Goal: Information Seeking & Learning: Check status

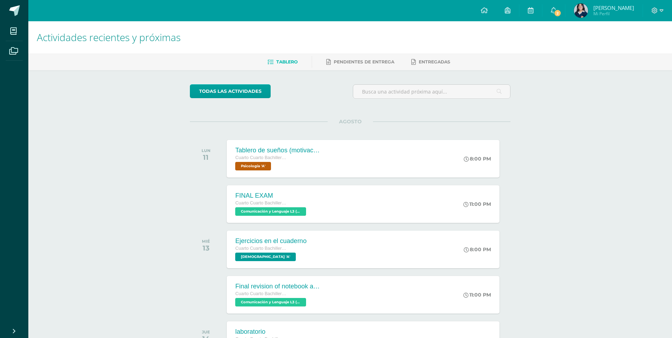
click at [578, 10] on img at bounding box center [581, 11] width 14 height 14
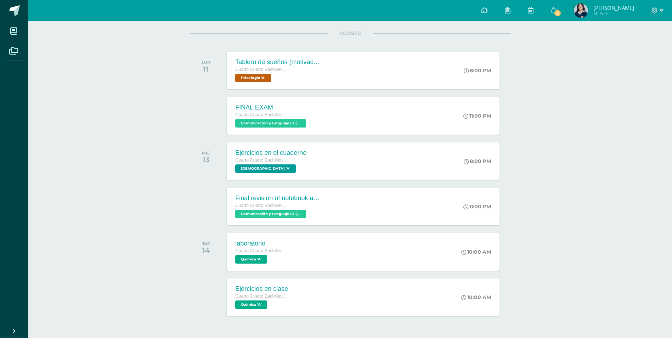
scroll to position [69, 0]
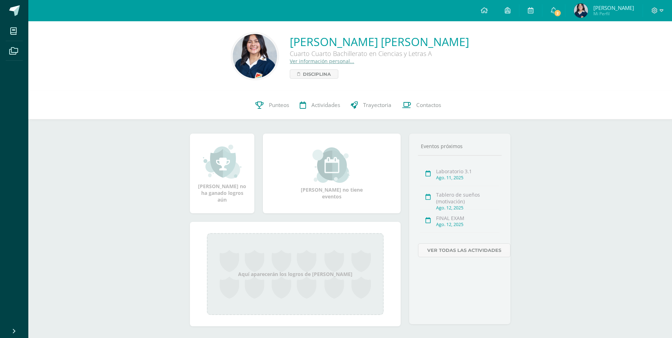
click at [537, 64] on div "Carmen Fabiola del Rosario Cruz López Cuarto Cuarto Bachillerato en Ciencias y …" at bounding box center [350, 56] width 632 height 47
click at [573, 14] on span "Carmen Fabiola del Rosario Mi Perfil" at bounding box center [604, 11] width 63 height 14
click at [574, 10] on img at bounding box center [581, 11] width 14 height 14
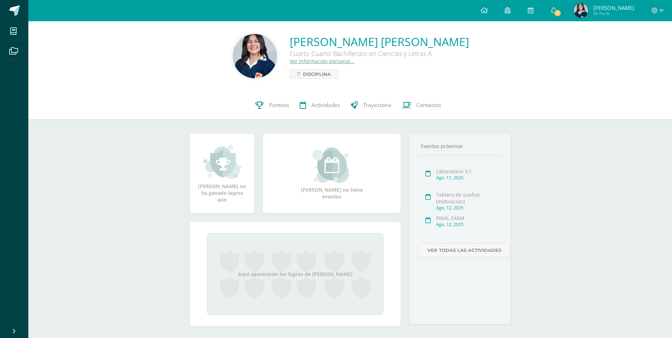
click at [574, 10] on img at bounding box center [581, 11] width 14 height 14
click at [599, 11] on span "Mi Perfil" at bounding box center [613, 14] width 41 height 6
click at [271, 107] on span "Punteos" at bounding box center [279, 104] width 20 height 7
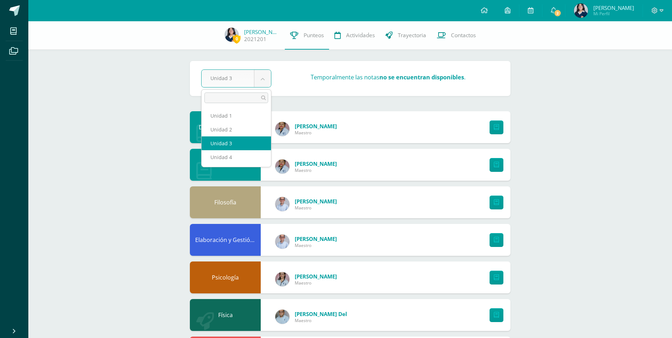
click at [263, 85] on body "Mis cursos Archivos Cerrar panel Asesoría Cuarto Cuarto Bachillerato en Ciencia…" at bounding box center [336, 323] width 672 height 646
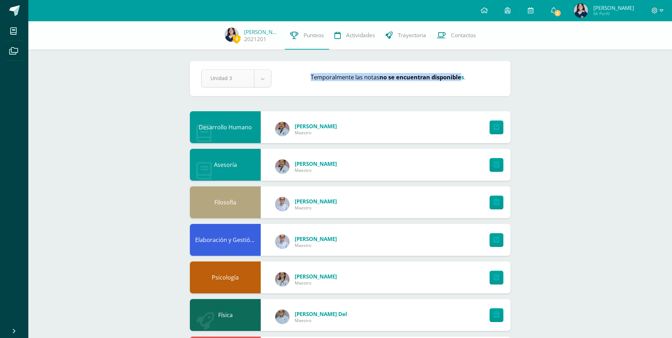
drag, startPoint x: 461, startPoint y: 78, endPoint x: 229, endPoint y: 75, distance: 231.7
click at [229, 75] on div "Unidad 3 Unidad 1 Unidad 2 Unidad 3 Unidad 4 Temporalmente las notas no se encu…" at bounding box center [350, 78] width 304 height 18
drag, startPoint x: 229, startPoint y: 75, endPoint x: 354, endPoint y: 107, distance: 129.5
click at [354, 107] on div "Pendiente Unidad 3 Unidad 1 Unidad 2 Unidad 3 Unidad 4 Temporalmente las notas …" at bounding box center [350, 333] width 349 height 624
drag, startPoint x: 354, startPoint y: 107, endPoint x: 351, endPoint y: 91, distance: 16.6
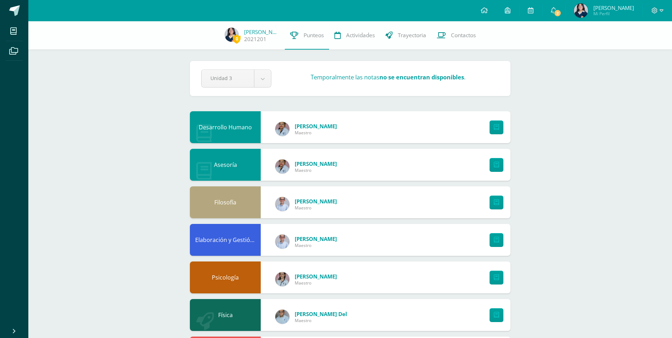
click at [351, 91] on div "Pendiente Unidad 3 Unidad 1 Unidad 2 Unidad 3 Unidad 4 Temporalmente las notas …" at bounding box center [350, 78] width 321 height 35
drag, startPoint x: 284, startPoint y: 120, endPoint x: 293, endPoint y: 124, distance: 9.2
click at [283, 121] on div "Sandra Turcios Maestro" at bounding box center [306, 129] width 76 height 32
click at [502, 129] on link at bounding box center [497, 127] width 14 height 14
click at [551, 14] on span at bounding box center [554, 11] width 6 height 8
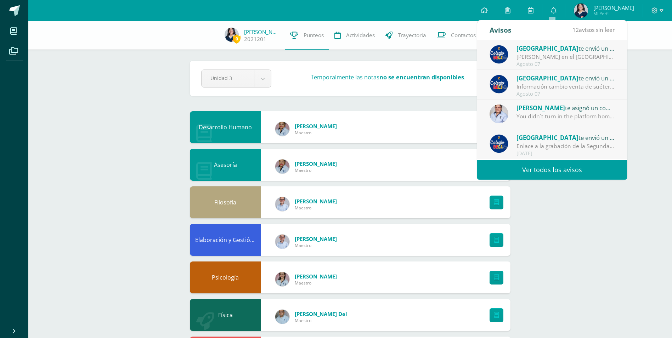
click at [570, 170] on link "Ver todos los avisos" at bounding box center [552, 169] width 150 height 19
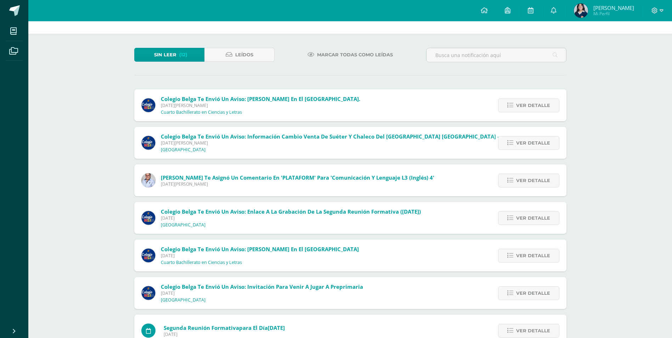
scroll to position [35, 0]
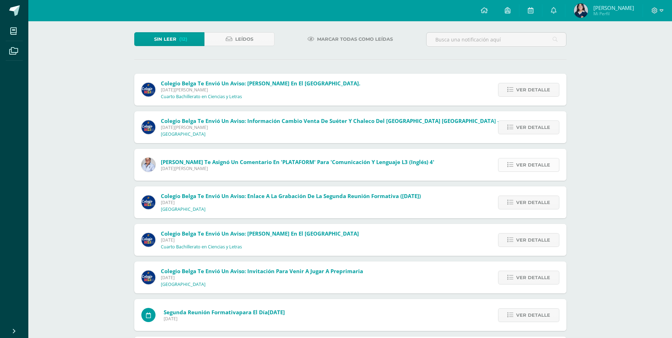
click at [511, 161] on link "Ver detalle" at bounding box center [528, 165] width 61 height 14
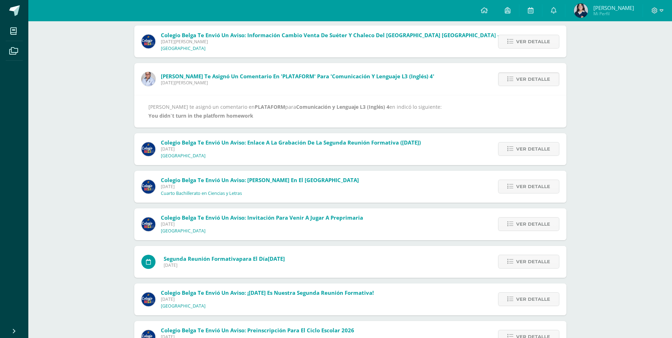
scroll to position [142, 0]
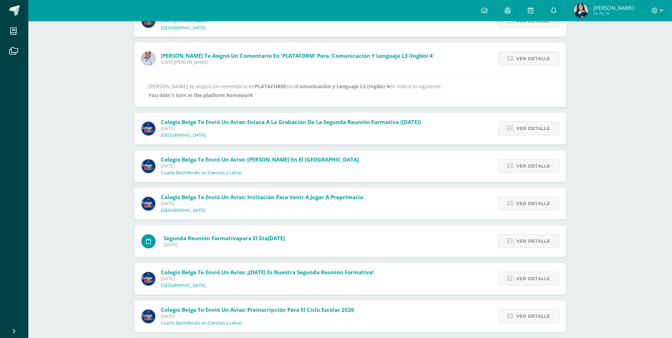
click at [601, 40] on div "Notificaciones Sin leer (12) Leídos Marcar todas como leídas Colegio Belga te e…" at bounding box center [350, 144] width 644 height 528
click at [483, 11] on icon at bounding box center [484, 10] width 7 height 6
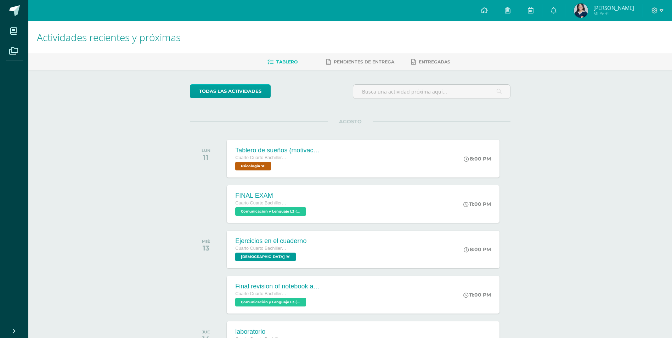
click at [634, 216] on div "Actividades recientes y próximas Tablero Pendientes de entrega Entregadas todas…" at bounding box center [350, 235] width 644 height 428
click at [575, 142] on div "Actividades recientes y próximas Tablero Pendientes de entrega Entregadas todas…" at bounding box center [350, 235] width 644 height 428
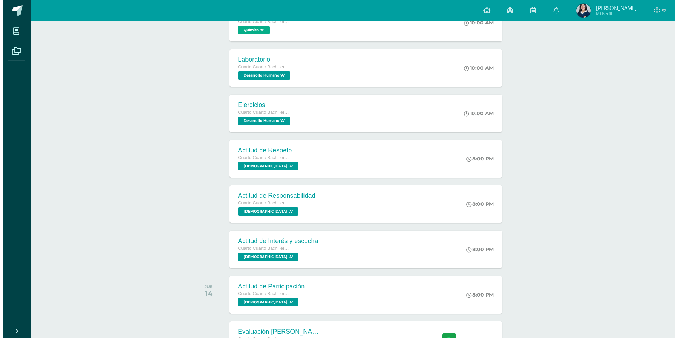
scroll to position [469, 0]
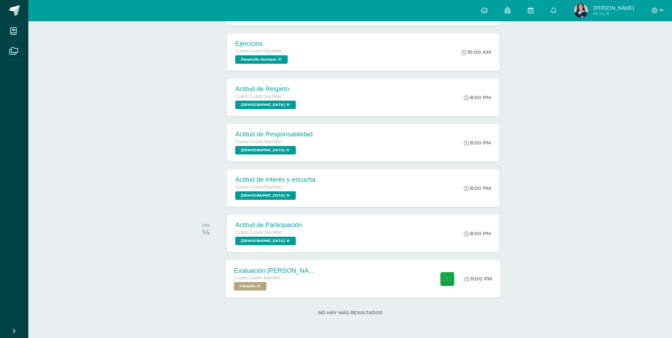
click at [357, 273] on div "Evaluación [PERSON_NAME] Cuarto Cuarto Bachillerato en Ciencias y Letras Filoso…" at bounding box center [363, 279] width 275 height 38
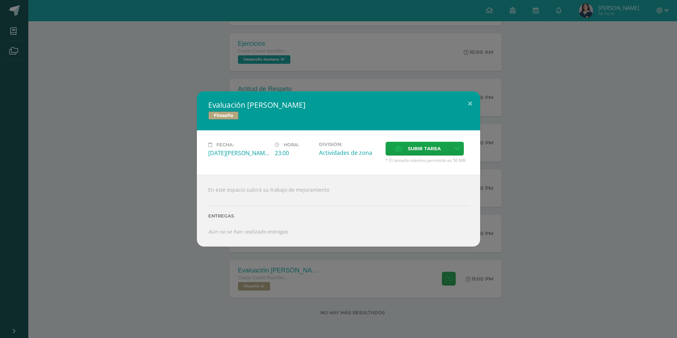
click at [138, 166] on div "Evaluación [PERSON_NAME] Filosofía Fecha: [DATE][PERSON_NAME] Hora: 23:00 Divis…" at bounding box center [339, 168] width 672 height 155
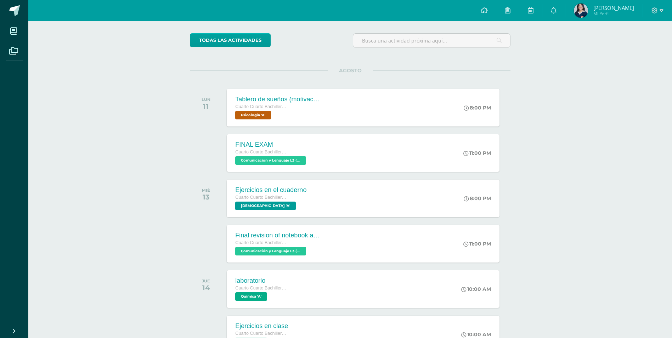
scroll to position [44, 0]
